Goal: Task Accomplishment & Management: Use online tool/utility

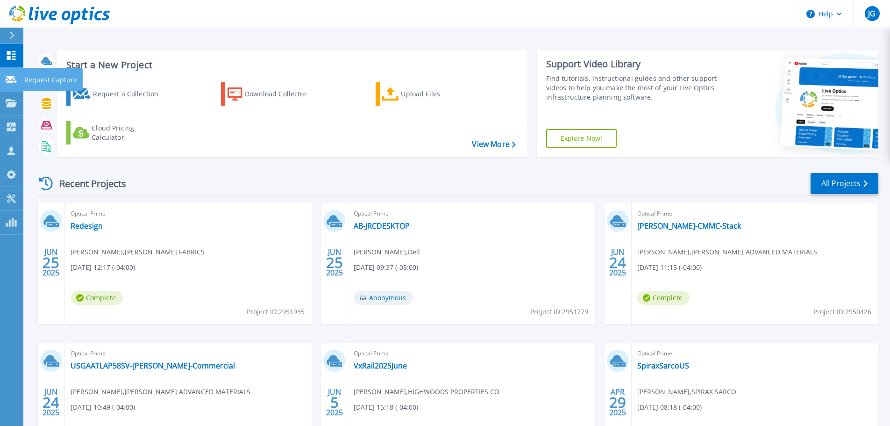
click at [34, 75] on p "Request Capture" at bounding box center [50, 80] width 53 height 24
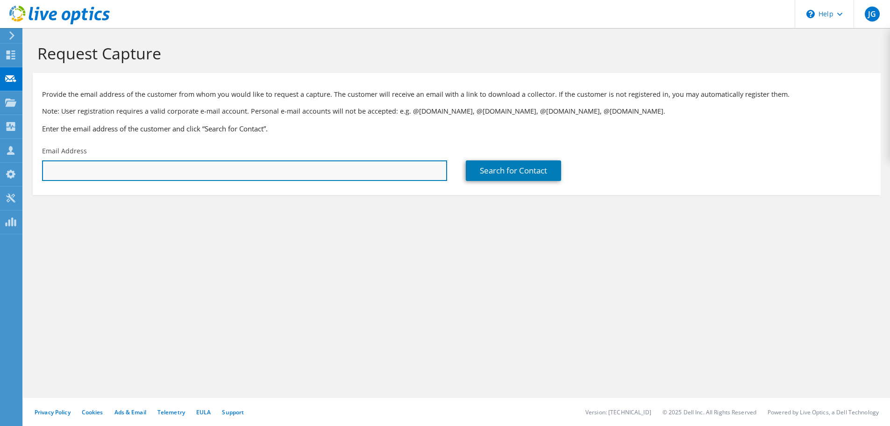
click at [110, 167] on input "text" at bounding box center [244, 170] width 405 height 21
paste input "[PERSON_NAME] <[EMAIL_ADDRESS][DOMAIN_NAME]>"
drag, startPoint x: 111, startPoint y: 171, endPoint x: -4, endPoint y: 166, distance: 115.1
click at [0, 166] on html "JG Partner Team Member [PERSON_NAME] [EMAIL_ADDRESS][DOMAIN_NAME] redesign My P…" at bounding box center [445, 213] width 890 height 426
click at [212, 174] on input "[EMAIL_ADDRESS][DOMAIN_NAME]>" at bounding box center [244, 170] width 405 height 21
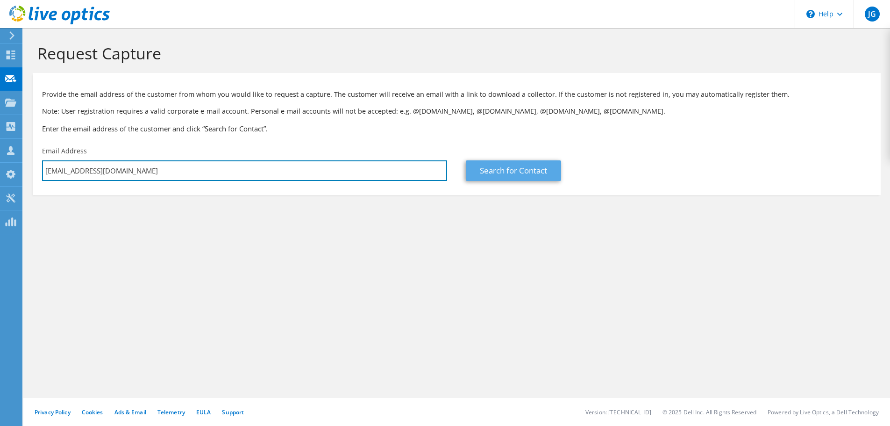
type input "[EMAIL_ADDRESS][DOMAIN_NAME]"
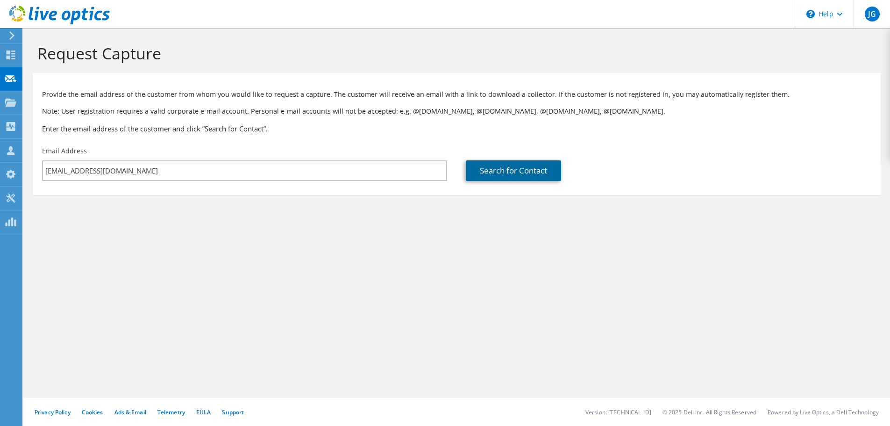
click at [486, 168] on link "Search for Contact" at bounding box center [513, 170] width 95 height 21
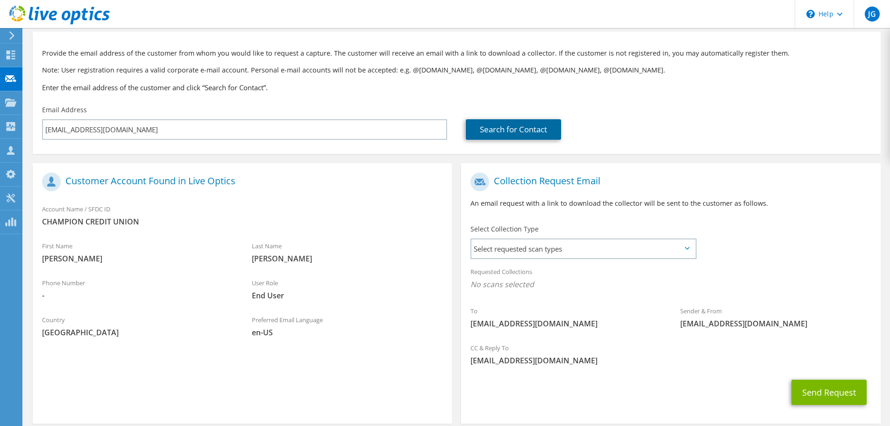
scroll to position [86, 0]
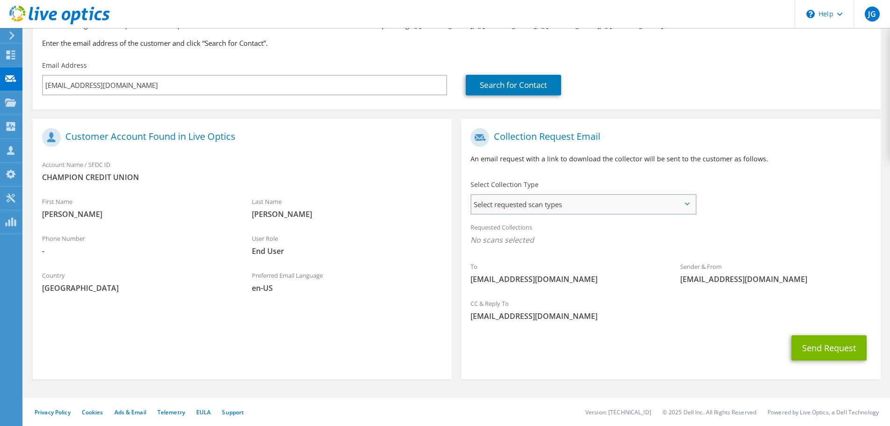
click at [594, 200] on span "Select requested scan types" at bounding box center [584, 204] width 224 height 19
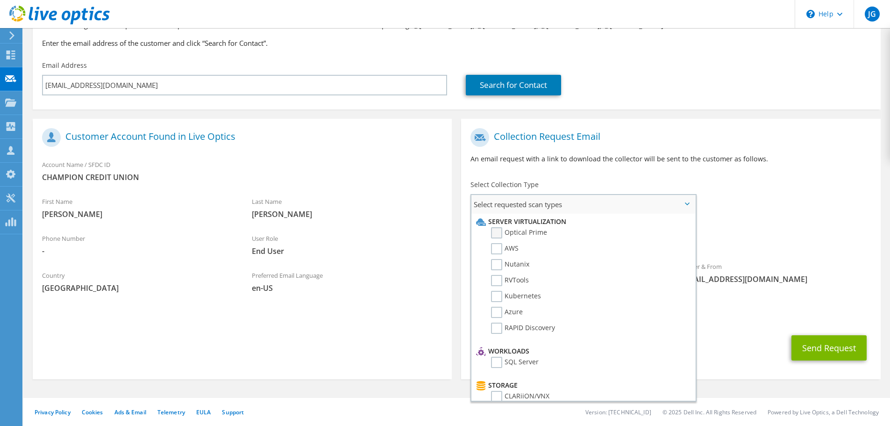
click at [497, 232] on label "Optical Prime" at bounding box center [519, 232] width 56 height 11
click at [0, 0] on input "Optical Prime" at bounding box center [0, 0] width 0 height 0
click at [753, 194] on div "To [EMAIL_ADDRESS][DOMAIN_NAME] Sender & From [EMAIL_ADDRESS][DOMAIN_NAME]" at bounding box center [670, 209] width 419 height 173
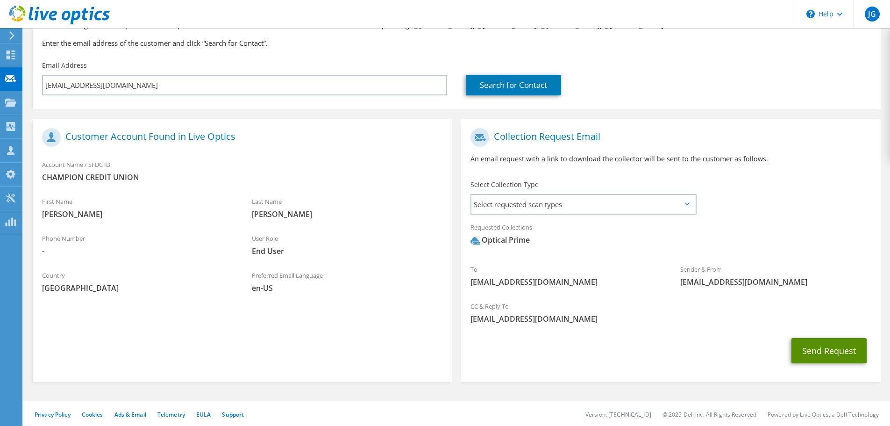
click at [822, 348] on button "Send Request" at bounding box center [829, 350] width 75 height 25
